Goal: Find specific page/section: Find specific page/section

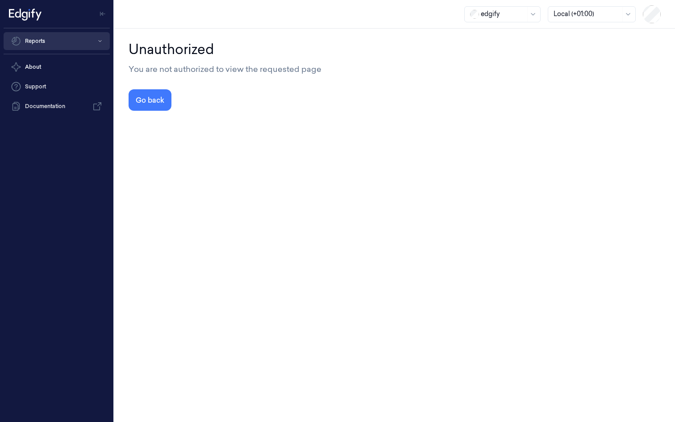
click at [32, 41] on button "Reports" at bounding box center [57, 41] width 106 height 18
click at [175, 69] on div "You are not authorized to view the requested page" at bounding box center [394, 69] width 532 height 12
click at [500, 8] on div "edgify" at bounding box center [503, 14] width 45 height 15
click at [154, 97] on button "Go back" at bounding box center [149, 99] width 43 height 21
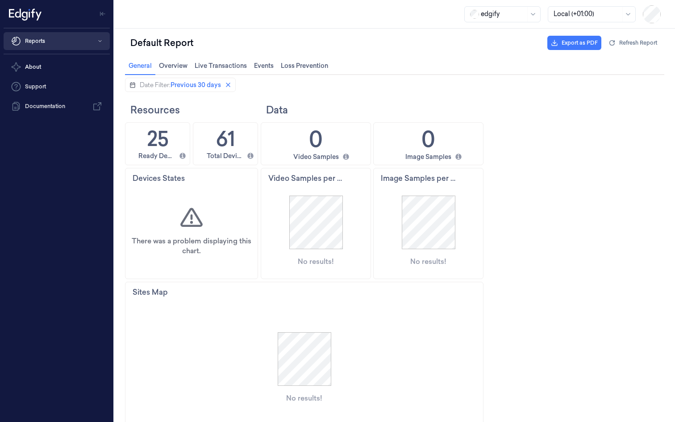
click at [47, 39] on button "Reports" at bounding box center [57, 41] width 106 height 18
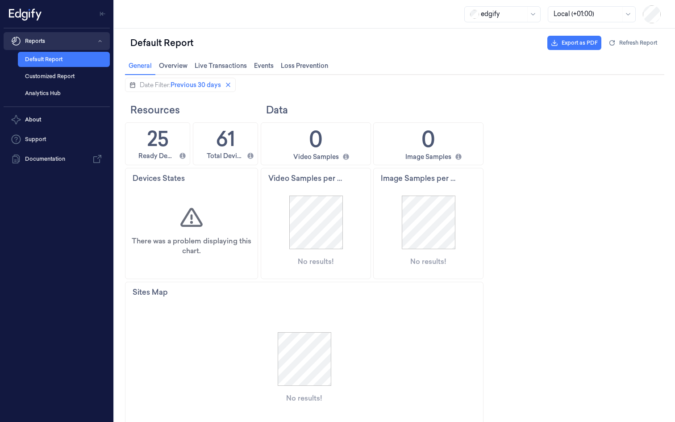
click at [47, 39] on button "Reports" at bounding box center [57, 41] width 106 height 18
